Goal: Find specific page/section: Find specific page/section

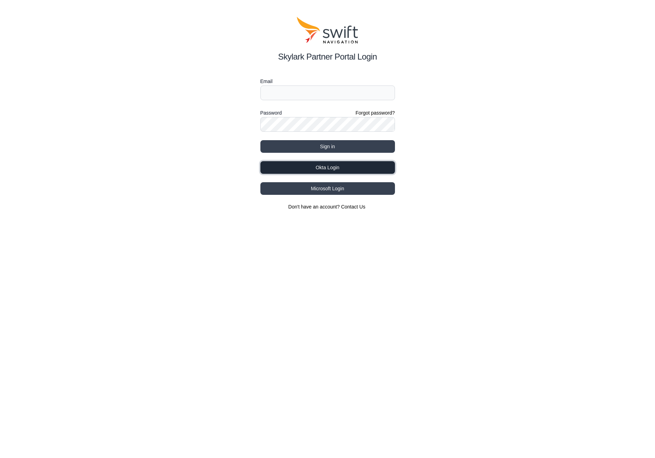
click at [341, 164] on button "Okta Login" at bounding box center [327, 167] width 135 height 13
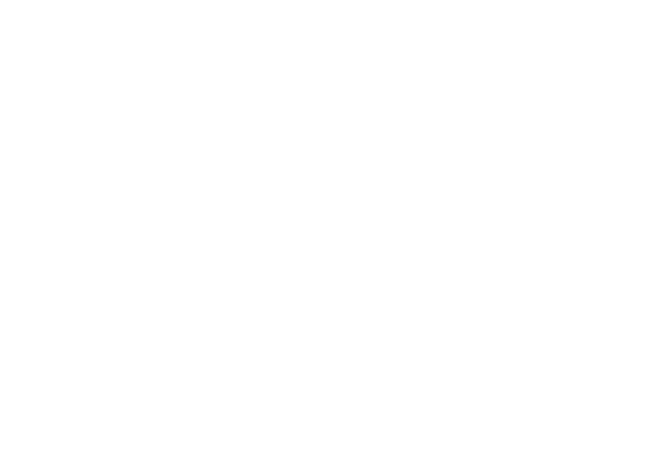
select select
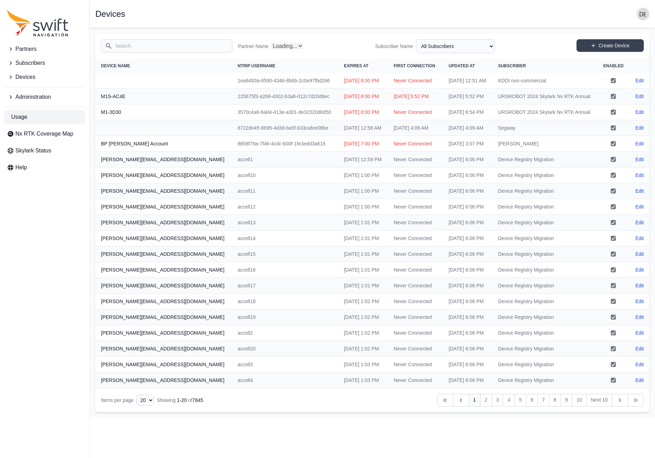
select select "Partner Name"
click at [453, 68] on th "Updated At" at bounding box center [467, 66] width 49 height 14
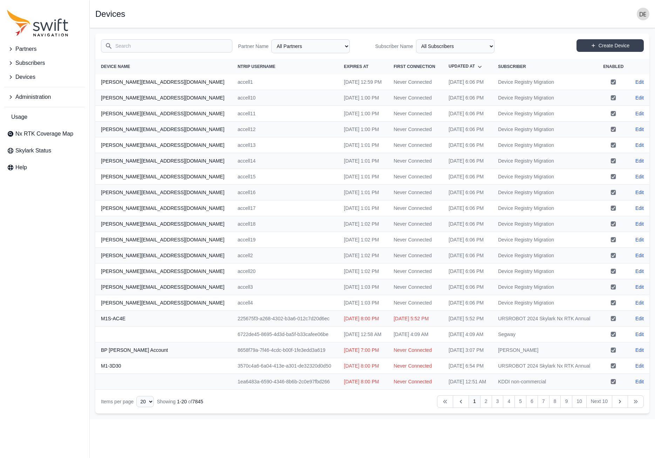
click at [449, 64] on span "Updated At" at bounding box center [462, 66] width 26 height 5
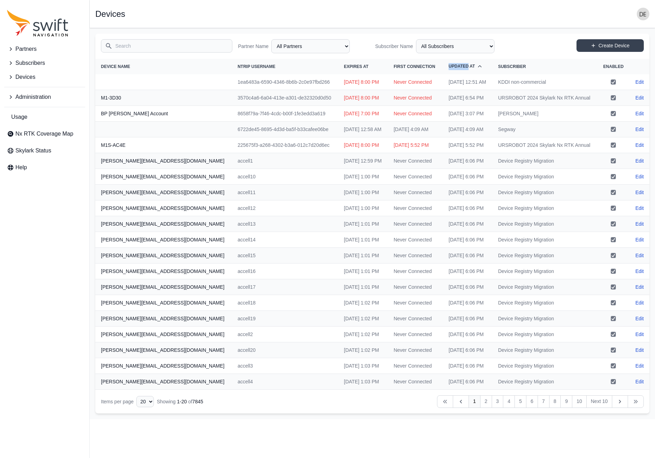
click at [449, 64] on span "Updated At" at bounding box center [462, 66] width 26 height 5
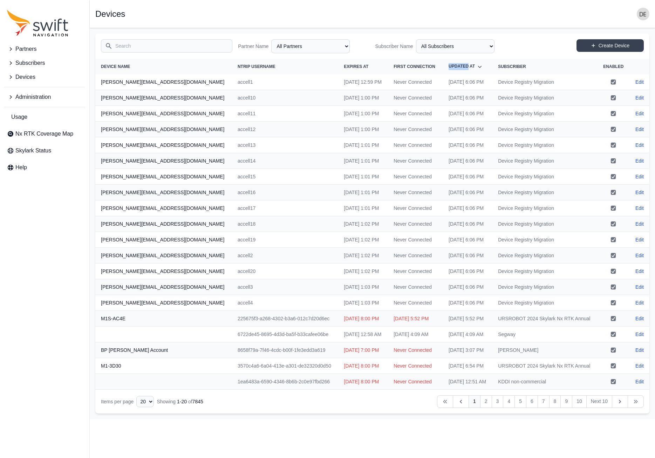
click at [449, 64] on span "Updated At" at bounding box center [462, 66] width 26 height 5
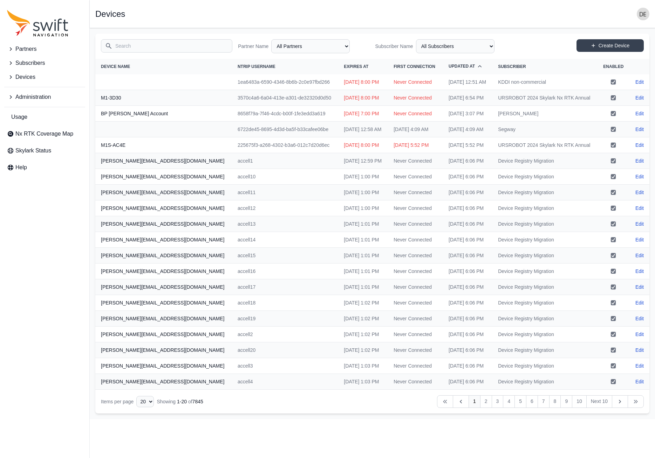
click at [388, 62] on th "First Connection" at bounding box center [415, 66] width 55 height 15
click at [390, 64] on span "First Connection" at bounding box center [411, 66] width 42 height 5
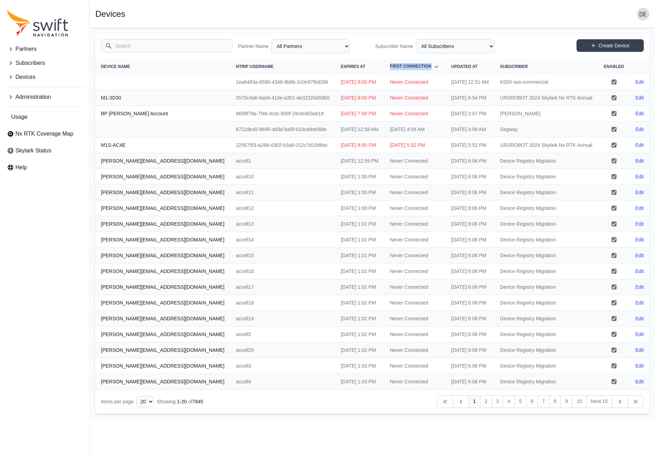
click at [39, 50] on button "Partners" at bounding box center [44, 49] width 81 height 14
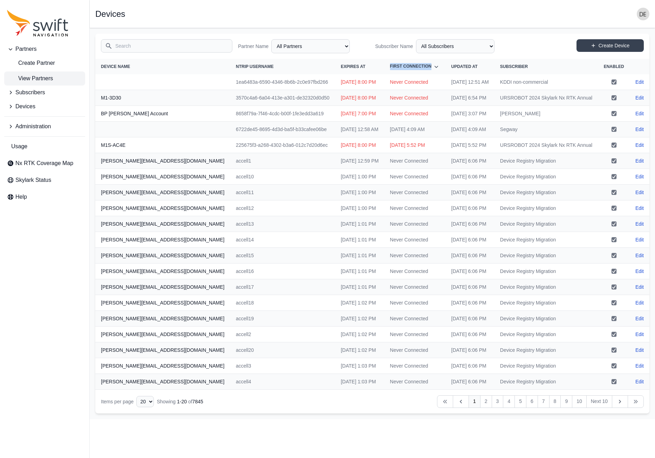
drag, startPoint x: 38, startPoint y: 74, endPoint x: 59, endPoint y: 74, distance: 20.3
click at [38, 74] on span "View Partners" at bounding box center [30, 78] width 46 height 8
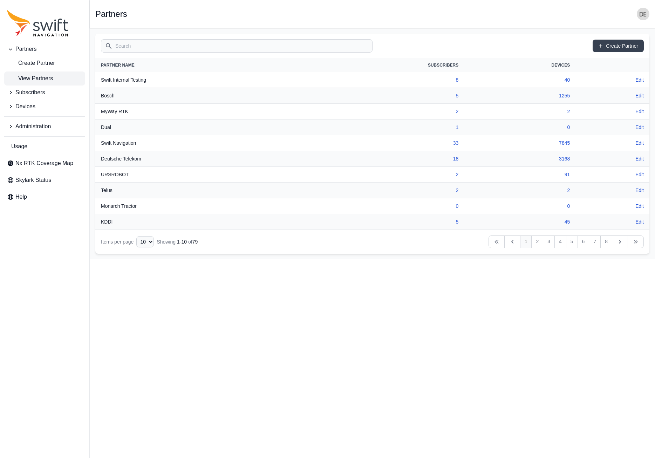
click at [205, 46] on input "Search" at bounding box center [237, 45] width 272 height 13
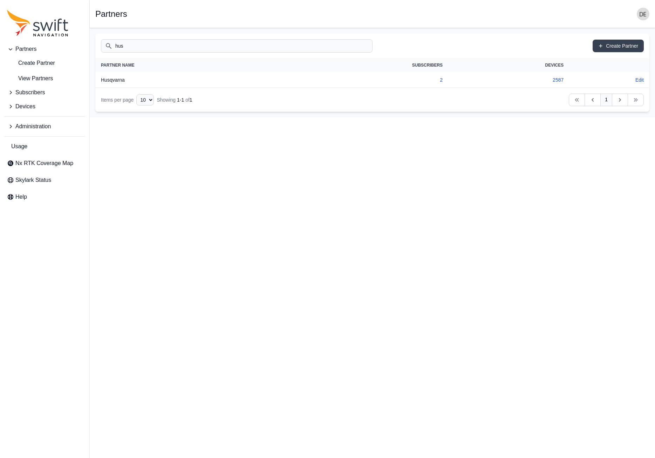
type input "hus"
click at [443, 82] on td "2" at bounding box center [363, 80] width 170 height 16
click at [441, 82] on link "2" at bounding box center [441, 80] width 3 height 6
select select "beec8134-d1d4-4cc4-b727-b43339b7b858"
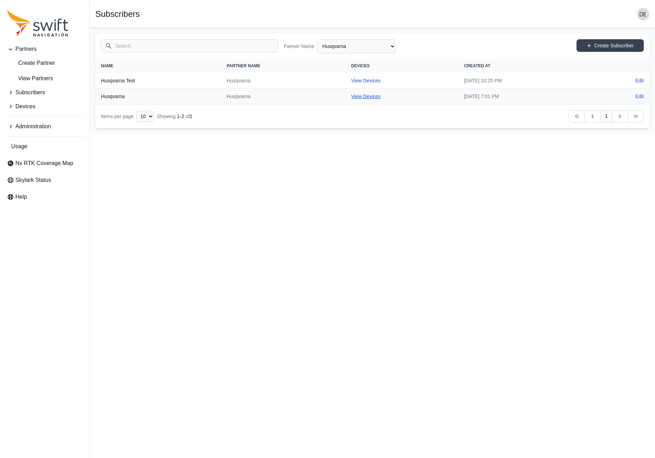
click at [351, 96] on link "View Devices" at bounding box center [365, 97] width 29 height 6
select select "04ba3ba1-6641-4bbf-a80f-a96b7c8c18b4"
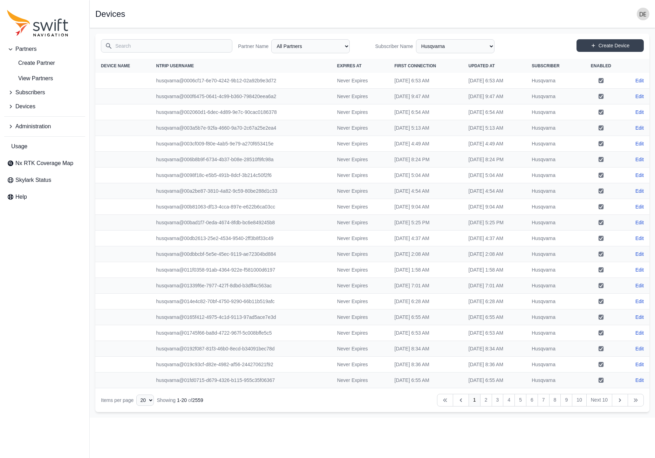
click at [463, 69] on th "Updated At" at bounding box center [494, 66] width 63 height 14
click at [468, 68] on span "Updated At" at bounding box center [481, 66] width 26 height 5
